Goal: Find specific page/section: Find specific page/section

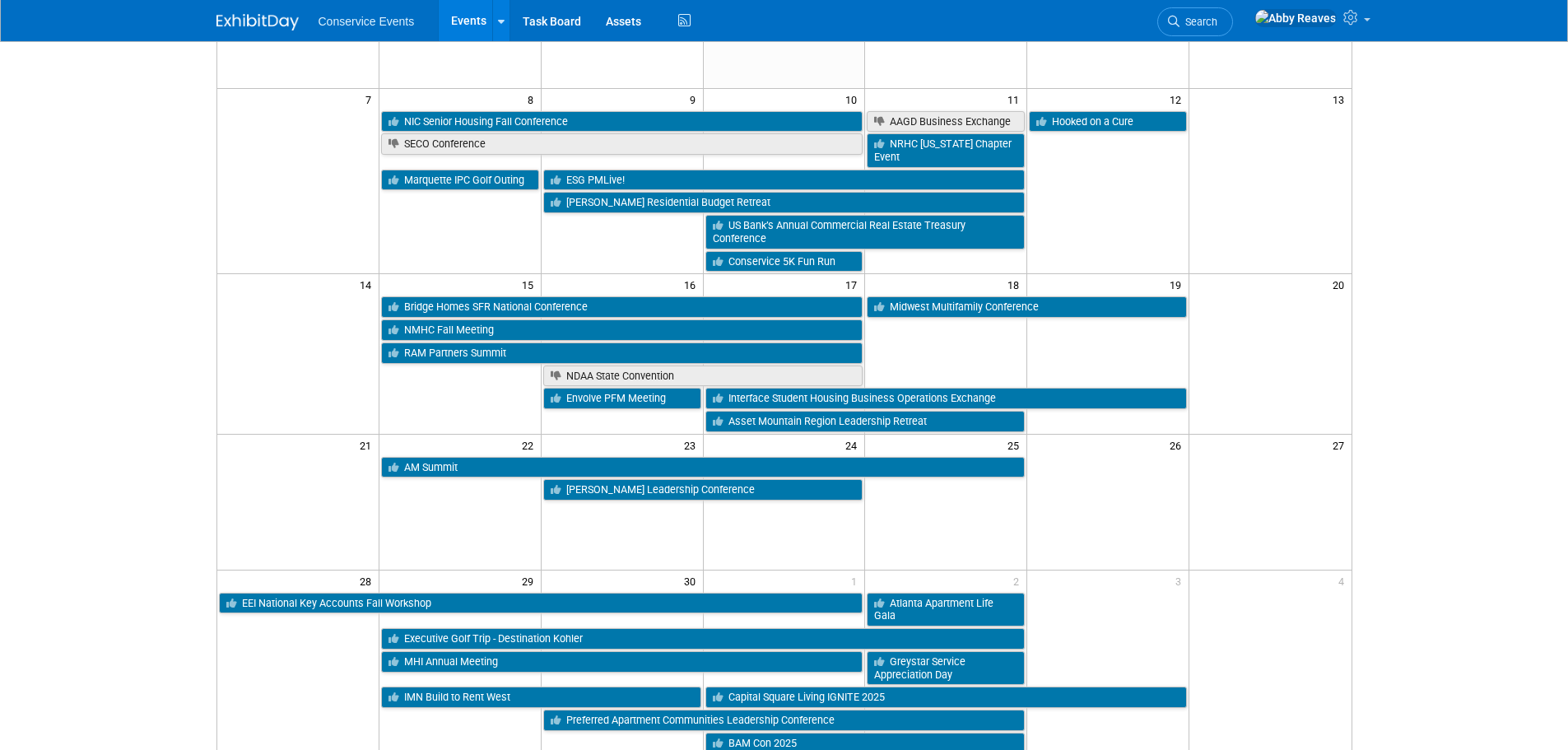
scroll to position [82, 0]
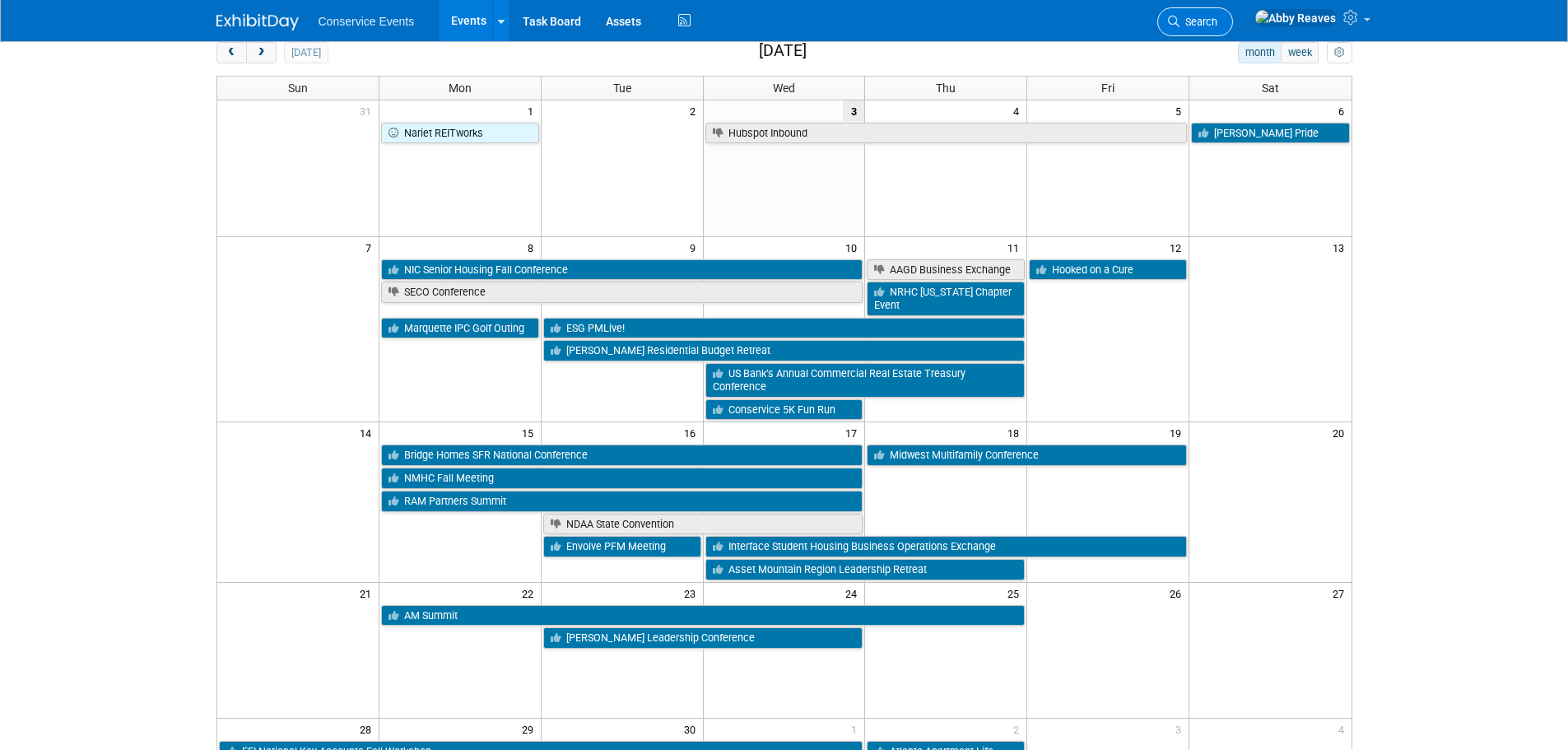
click at [1180, 17] on icon at bounding box center [1174, 22] width 12 height 12
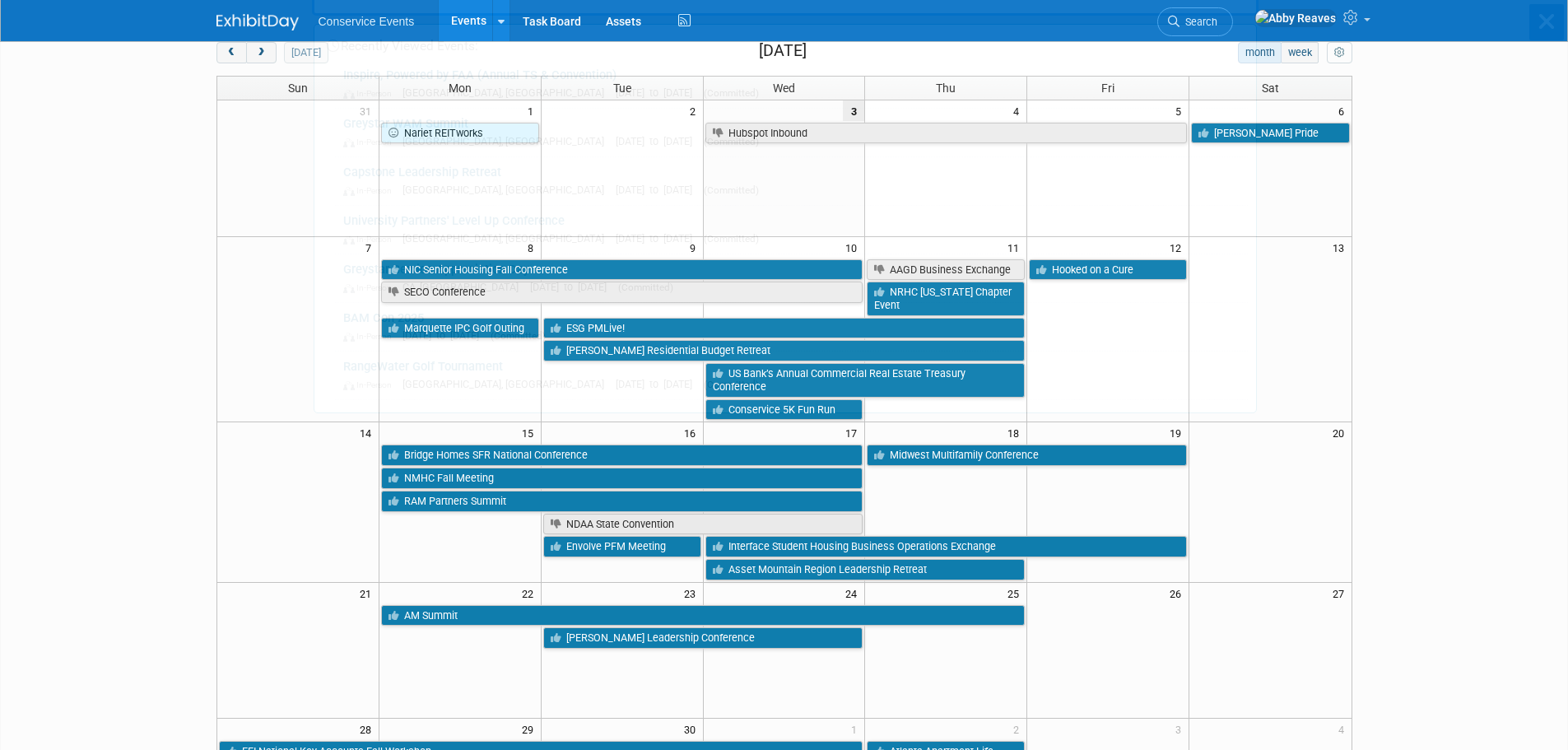
scroll to position [0, 0]
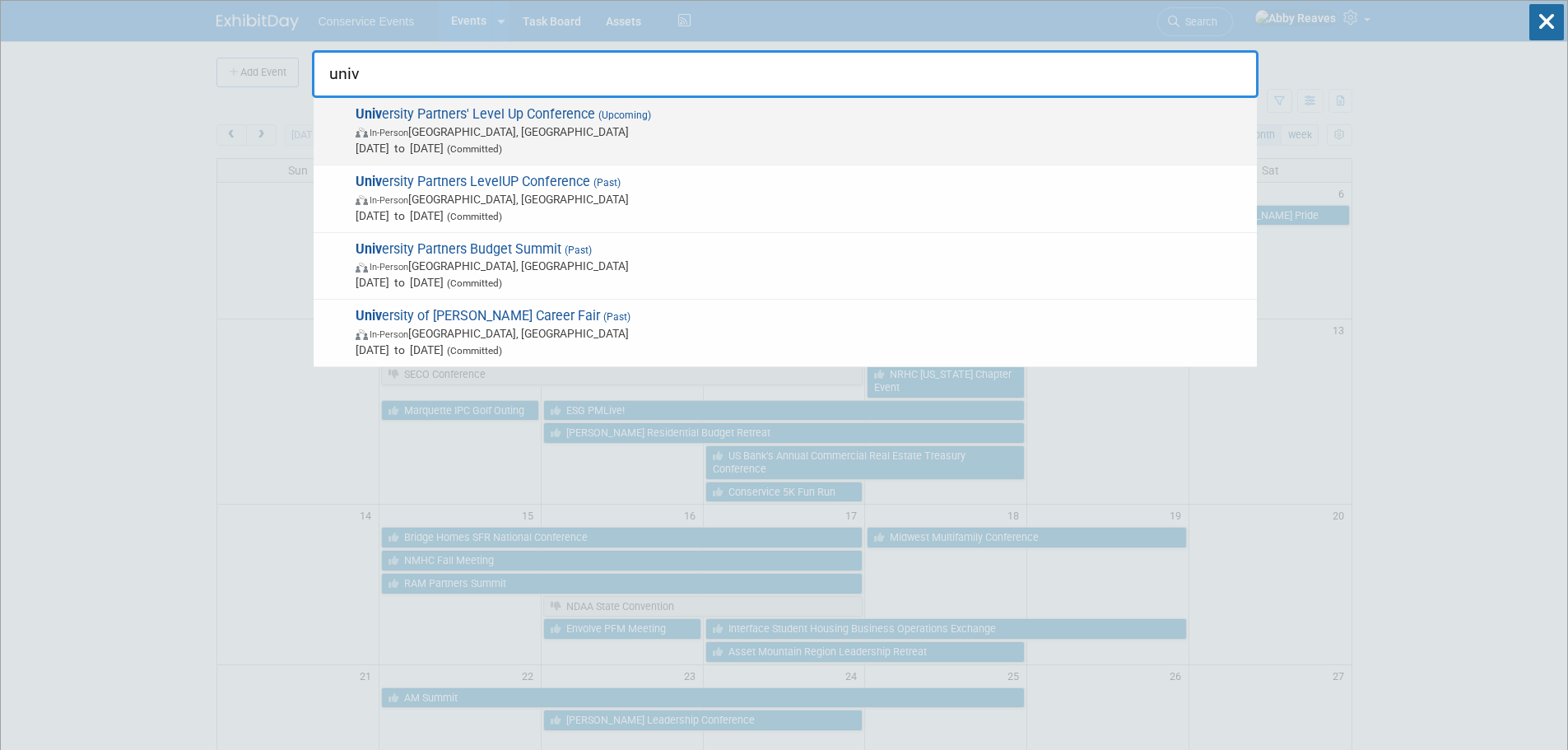
type input "univ"
click at [761, 149] on span "Oct 13, 2025 to Oct 16, 2025 (Committed)" at bounding box center [802, 148] width 893 height 17
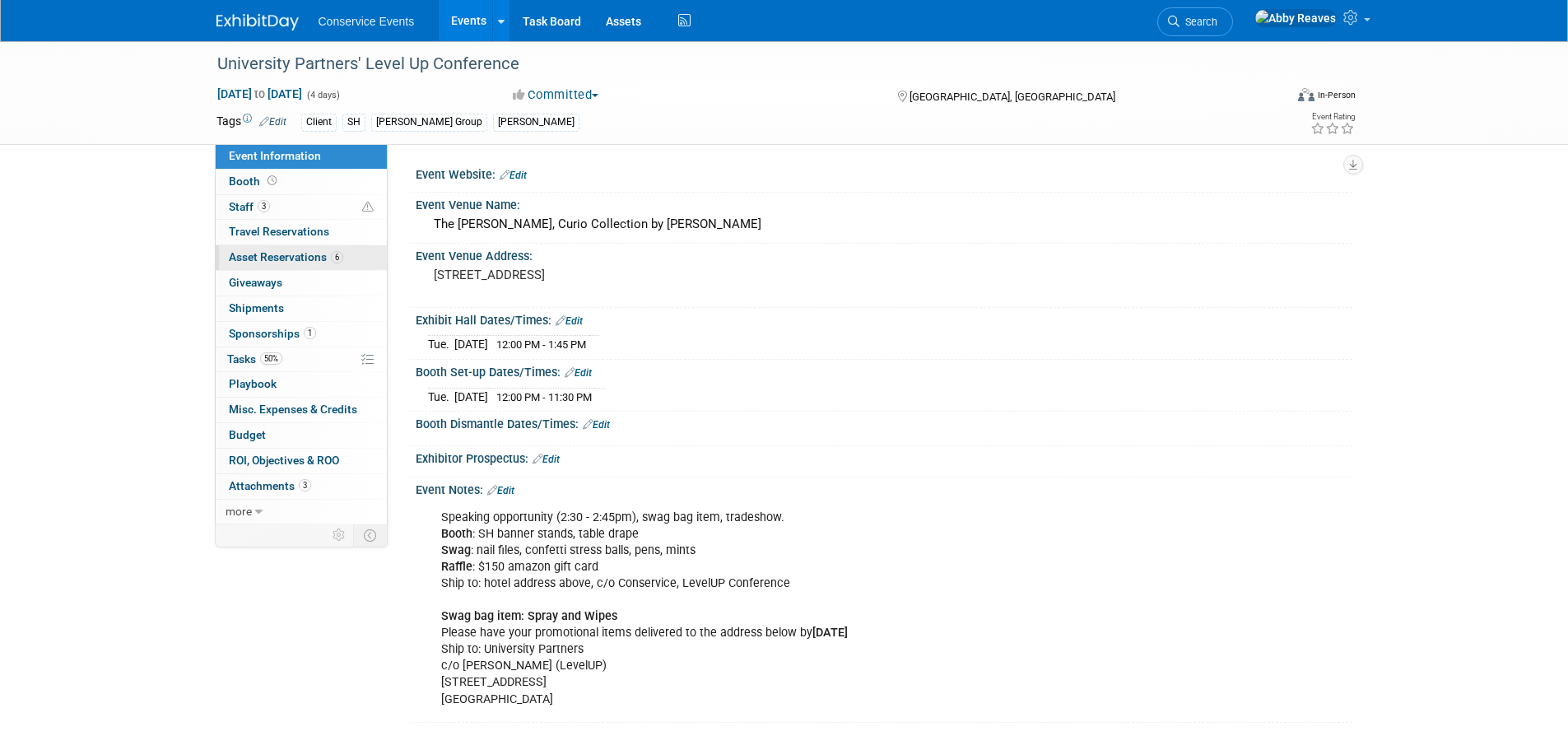
click at [307, 260] on span "Asset Reservations 6" at bounding box center [286, 257] width 115 height 13
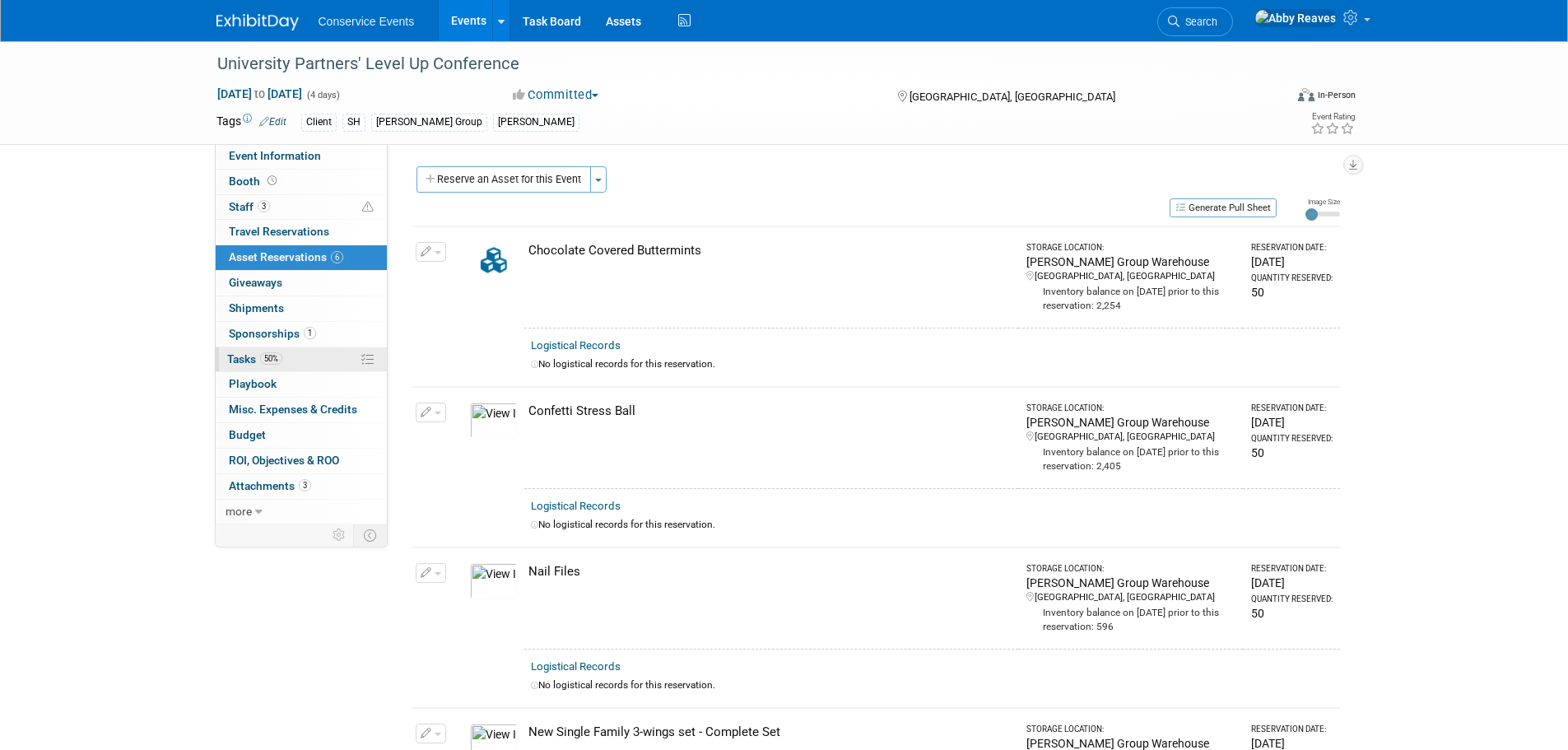
click at [339, 363] on link "50% Tasks 50%" at bounding box center [301, 360] width 171 height 25
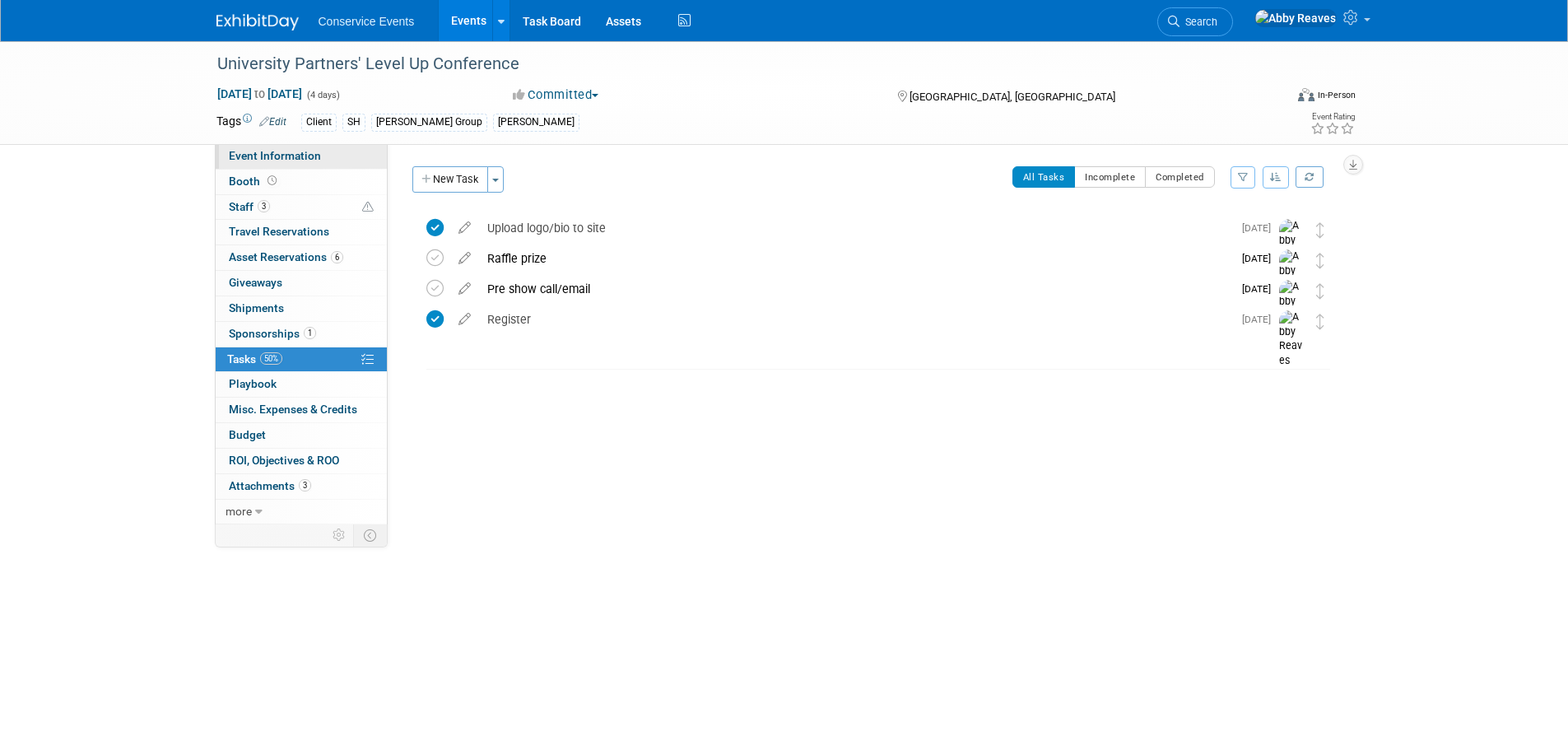
click at [304, 150] on span "Event Information" at bounding box center [274, 155] width 92 height 13
